Goal: Task Accomplishment & Management: Use online tool/utility

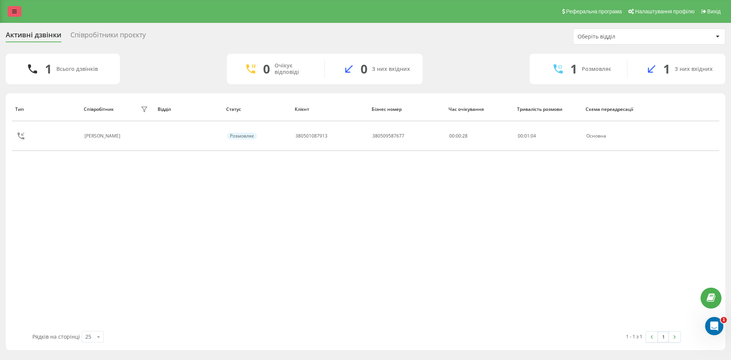
drag, startPoint x: 7, startPoint y: 10, endPoint x: 11, endPoint y: 11, distance: 4.0
click at [9, 10] on div "Реферальна програма Налаштування профілю Вихід" at bounding box center [365, 11] width 731 height 23
click at [14, 12] on icon at bounding box center [14, 11] width 5 height 5
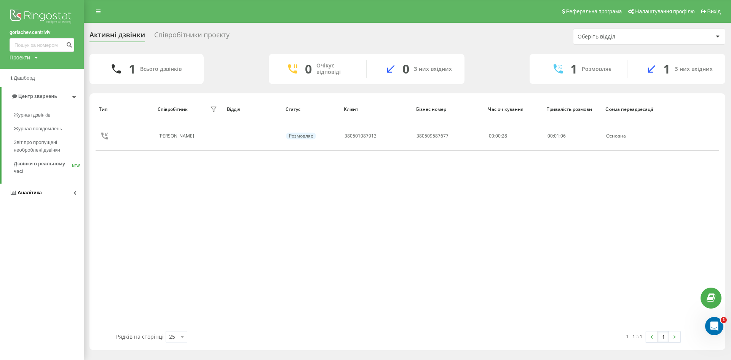
click at [43, 189] on link "Аналiтика" at bounding box center [42, 193] width 84 height 18
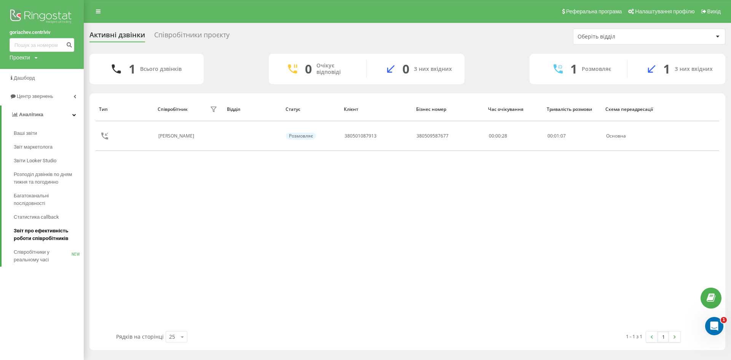
click at [47, 233] on span "Звіт про ефективність роботи співробітників" at bounding box center [47, 234] width 66 height 15
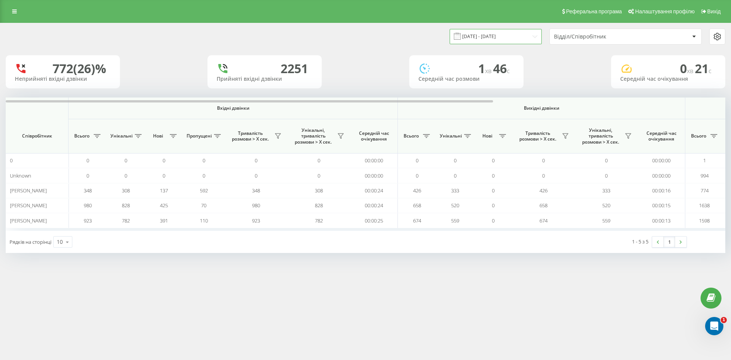
click at [505, 37] on input "[DATE] - [DATE]" at bounding box center [496, 36] width 92 height 15
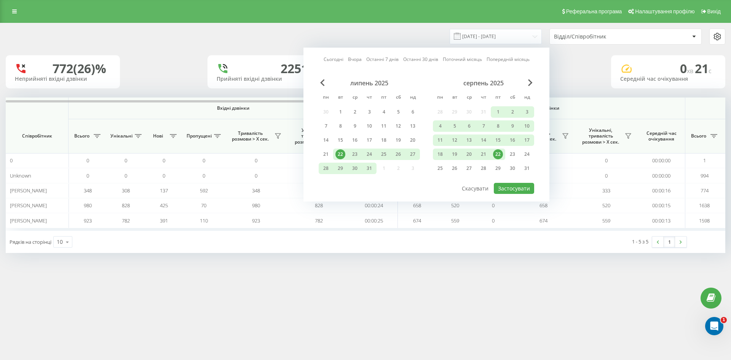
click at [498, 154] on div "22" at bounding box center [498, 154] width 10 height 10
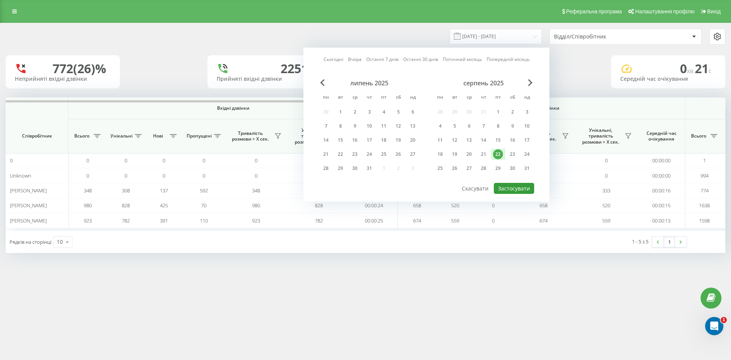
click at [513, 186] on button "Застосувати" at bounding box center [514, 188] width 40 height 11
type input "[DATE] - [DATE]"
